Goal: Book appointment/travel/reservation

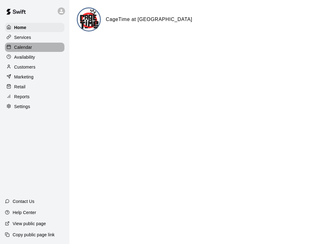
click at [15, 47] on p "Calendar" at bounding box center [23, 47] width 18 height 6
click at [36, 55] on div "Availability" at bounding box center [35, 56] width 60 height 9
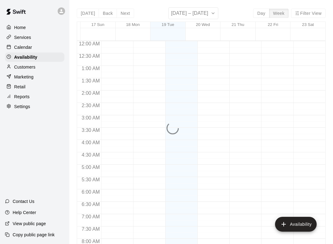
click at [49, 50] on div "Calendar" at bounding box center [35, 47] width 60 height 9
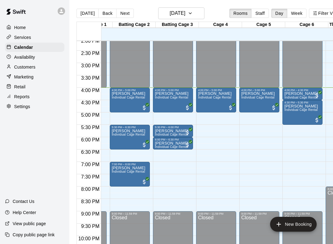
scroll to position [350, 30]
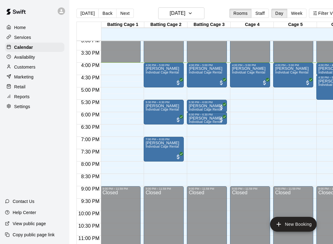
click at [272, 139] on div at bounding box center [252, 140] width 43 height 6
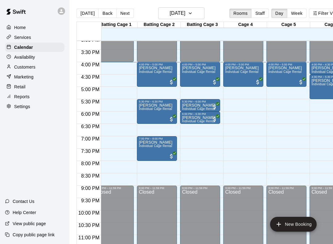
click at [291, 225] on button "New Booking" at bounding box center [293, 224] width 47 height 15
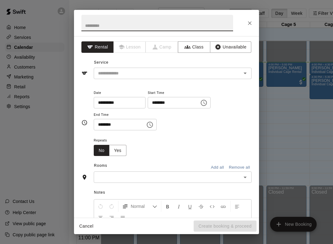
click at [193, 68] on div "​" at bounding box center [173, 73] width 158 height 11
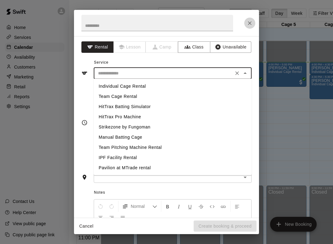
click at [253, 18] on button "Close" at bounding box center [249, 23] width 11 height 11
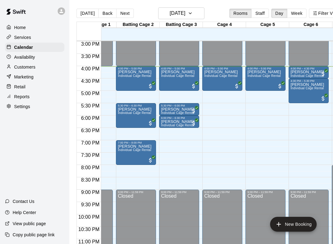
click at [299, 218] on button "New Booking" at bounding box center [293, 224] width 47 height 15
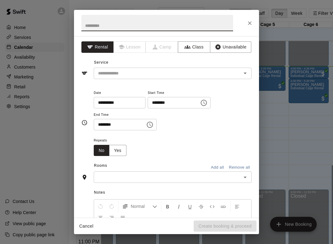
click at [175, 75] on input "text" at bounding box center [164, 73] width 136 height 8
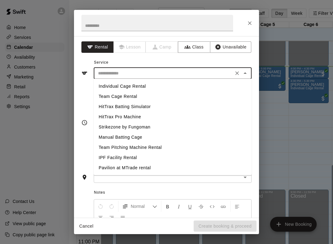
click at [178, 88] on li "Individual Cage Rental" at bounding box center [173, 86] width 158 height 10
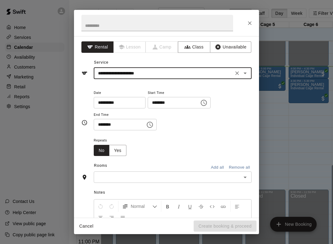
type input "**********"
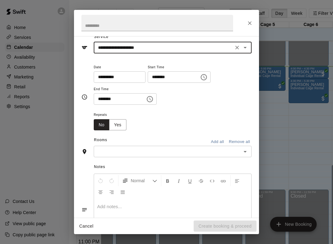
scroll to position [29, 0]
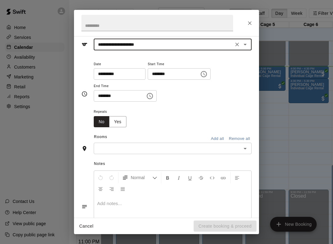
click at [166, 73] on input "********" at bounding box center [172, 73] width 48 height 11
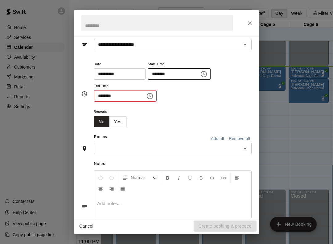
type input "********"
click at [105, 97] on input "********" at bounding box center [118, 95] width 48 height 11
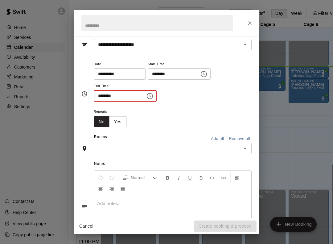
click at [96, 97] on input "********" at bounding box center [118, 95] width 48 height 11
type input "********"
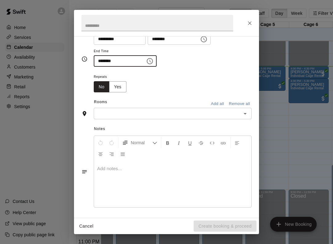
scroll to position [63, 0]
click at [144, 111] on input "text" at bounding box center [168, 114] width 144 height 8
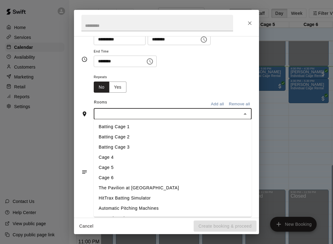
scroll to position [0, 1]
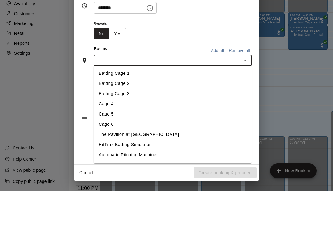
click at [154, 122] on li "Batting Cage 1" at bounding box center [173, 127] width 158 height 10
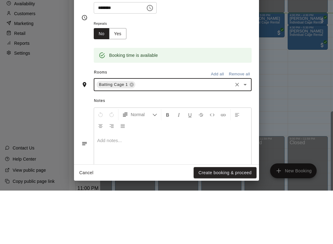
click at [210, 93] on div "Booking time is available" at bounding box center [173, 104] width 158 height 23
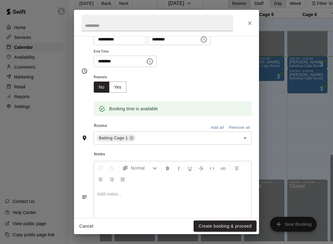
click at [243, 222] on button "Create booking & proceed" at bounding box center [225, 225] width 63 height 11
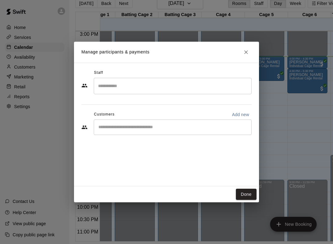
click at [161, 86] on input "Search staff" at bounding box center [173, 86] width 152 height 11
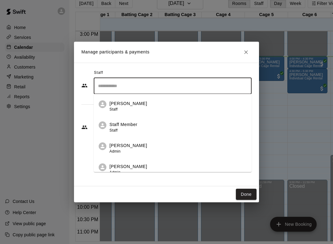
scroll to position [16, 1]
click at [207, 67] on div "Staff ​ Sara Beth Huffman Staff Staff Member Staff Jessi Tolleson Admin Clay Br…" at bounding box center [166, 124] width 185 height 123
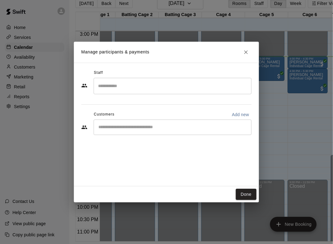
click at [152, 126] on input "Start typing to search customers..." at bounding box center [173, 127] width 152 height 6
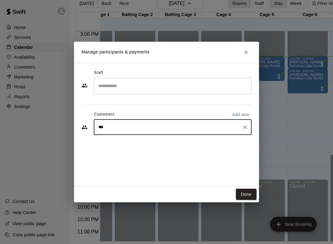
type input "****"
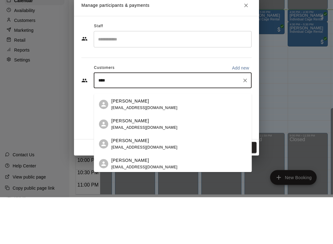
scroll to position [78, 0]
click at [161, 145] on div "Matt Tolbert mtolb20@gmail.com" at bounding box center [179, 151] width 136 height 13
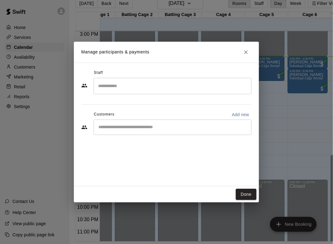
scroll to position [16, 1]
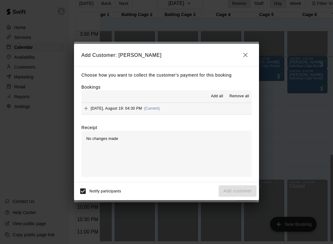
click at [168, 105] on button "Tuesday, August 19: 04:30 PM (Current)" at bounding box center [166, 108] width 170 height 11
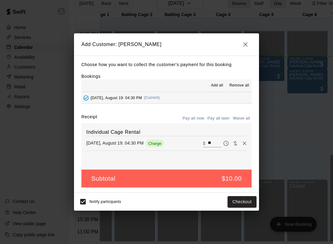
click at [254, 202] on button "Checkout" at bounding box center [242, 201] width 29 height 11
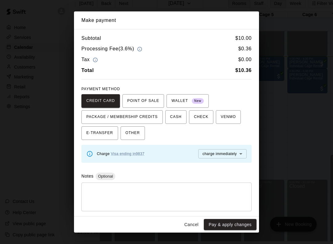
click at [236, 224] on button "Pay & apply changes" at bounding box center [230, 224] width 53 height 11
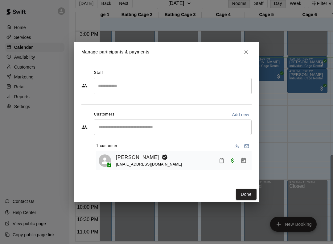
click at [248, 192] on button "Done" at bounding box center [246, 194] width 21 height 11
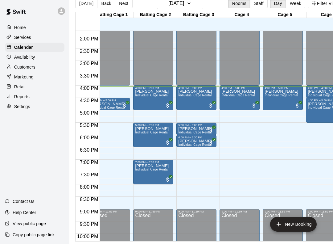
scroll to position [340, 10]
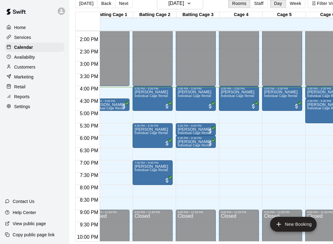
click at [319, 110] on div "Joseph Emerson Individual Cage Rental" at bounding box center [324, 224] width 34 height 244
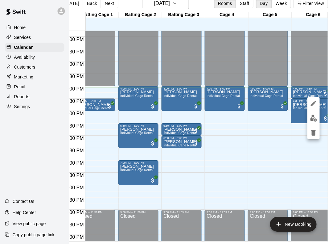
scroll to position [16, 16]
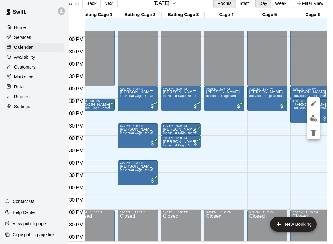
click at [314, 103] on icon "edit" at bounding box center [314, 104] width 6 height 6
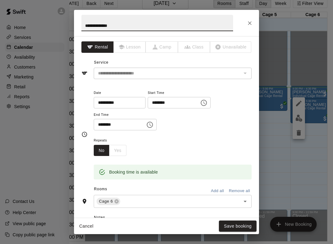
click at [118, 199] on icon at bounding box center [117, 201] width 4 height 4
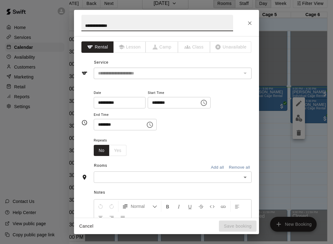
click at [150, 173] on input "text" at bounding box center [168, 177] width 144 height 8
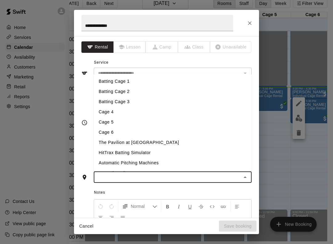
scroll to position [16, 17]
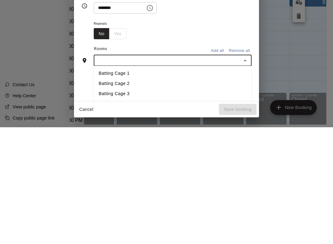
click at [136, 185] on li "Batting Cage 1" at bounding box center [173, 190] width 158 height 10
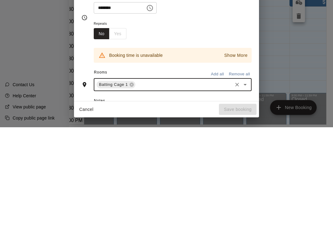
click at [215, 136] on div "Repeats No Yes" at bounding box center [173, 145] width 158 height 19
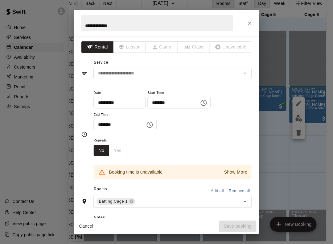
click at [253, 22] on button "Close" at bounding box center [249, 23] width 11 height 11
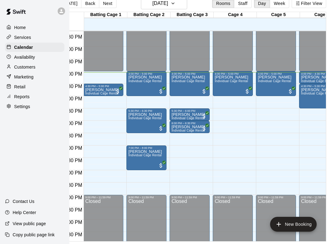
scroll to position [0, 0]
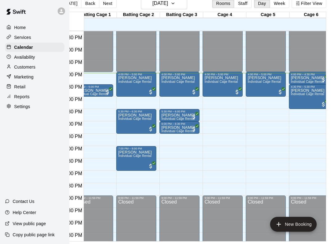
click at [101, 88] on div "Matt Tolbert Individual Cage Rental" at bounding box center [92, 210] width 34 height 244
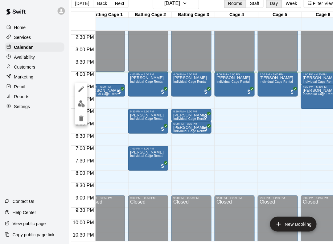
click at [115, 89] on div at bounding box center [166, 122] width 333 height 244
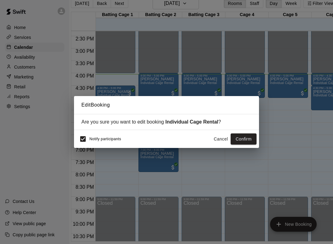
click at [221, 140] on button "Cancel" at bounding box center [221, 138] width 20 height 11
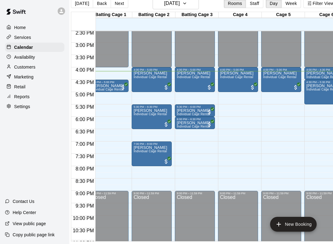
scroll to position [359, 7]
click at [320, 92] on div "Joseph Emerson Individual Cage Rental" at bounding box center [323, 205] width 34 height 244
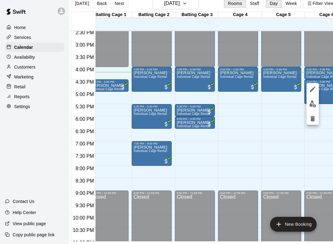
click at [270, 122] on div at bounding box center [166, 122] width 333 height 244
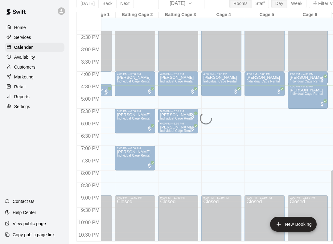
scroll to position [355, 35]
